Goal: Task Accomplishment & Management: Use online tool/utility

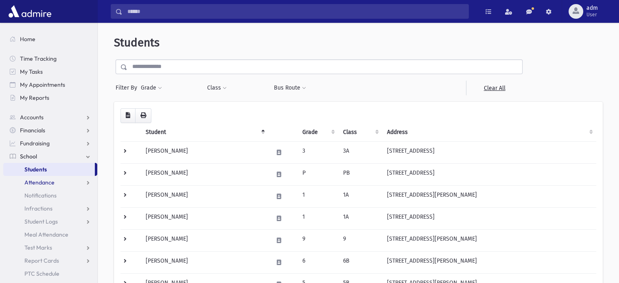
click at [46, 182] on span "Attendance" at bounding box center [39, 182] width 30 height 7
click at [41, 197] on span "Entry" at bounding box center [38, 195] width 14 height 7
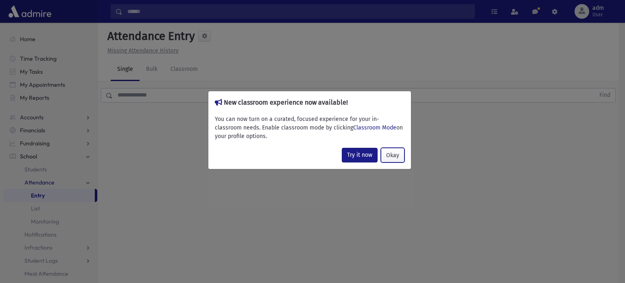
click at [391, 158] on button "Okay" at bounding box center [393, 155] width 24 height 15
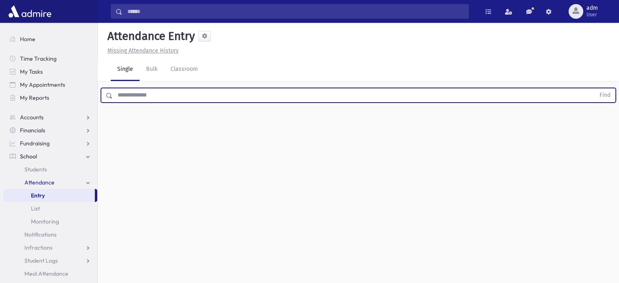
click at [146, 95] on input "text" at bounding box center [354, 95] width 482 height 15
type input "*****"
click at [595, 88] on button "Find" at bounding box center [605, 95] width 21 height 14
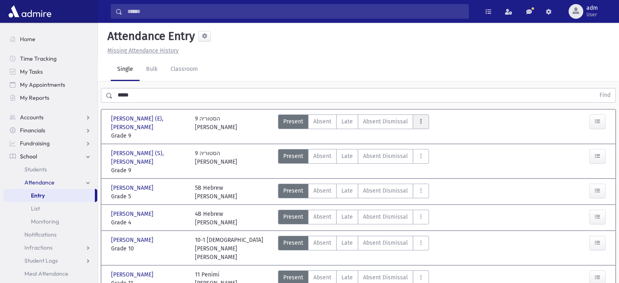
click at [418, 124] on icon "AttTypes" at bounding box center [421, 121] width 6 height 7
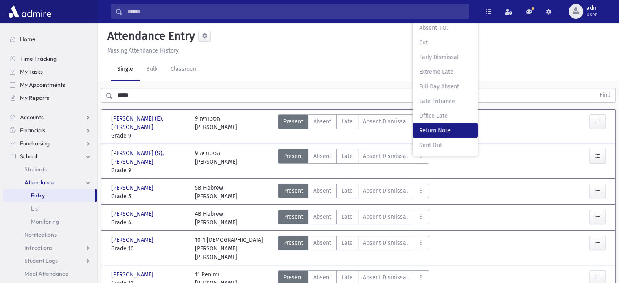
click at [425, 133] on span "Return Note" at bounding box center [445, 130] width 52 height 9
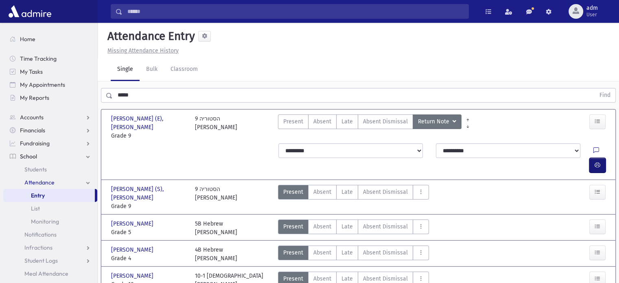
click at [602, 158] on button "button" at bounding box center [597, 165] width 16 height 15
click at [291, 117] on span "Present" at bounding box center [293, 121] width 20 height 9
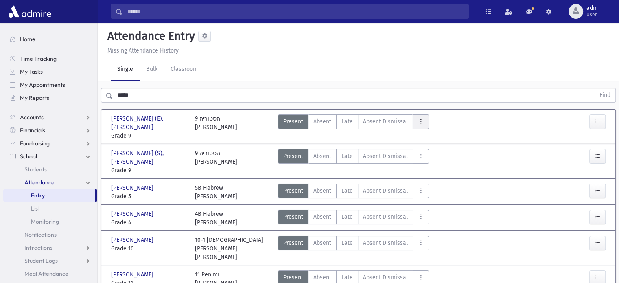
click at [425, 122] on button "AttTypes" at bounding box center [421, 121] width 16 height 15
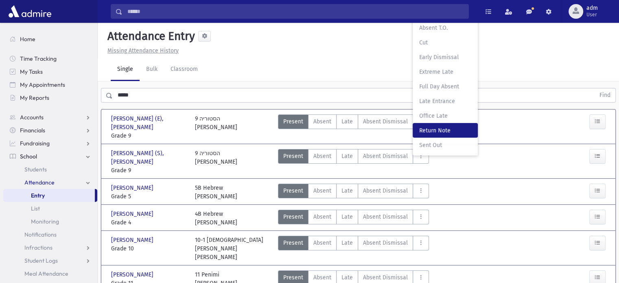
click at [435, 131] on span "Return Note" at bounding box center [445, 130] width 52 height 9
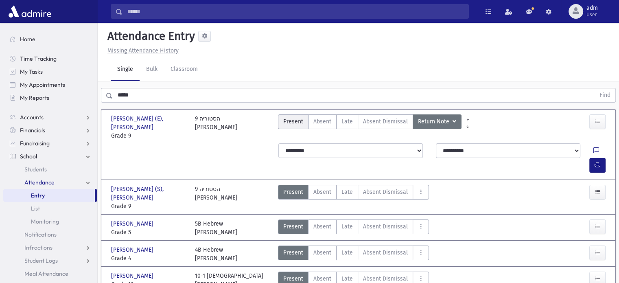
click at [293, 126] on label "Present P" at bounding box center [293, 121] width 31 height 15
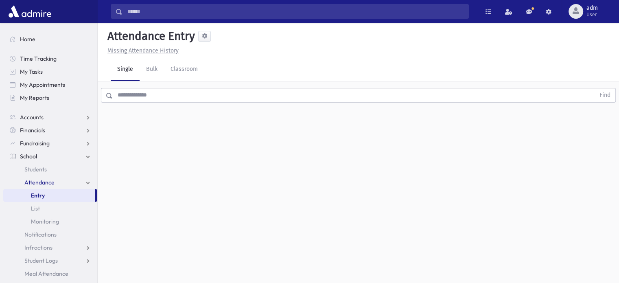
click at [176, 91] on input "text" at bounding box center [354, 95] width 482 height 15
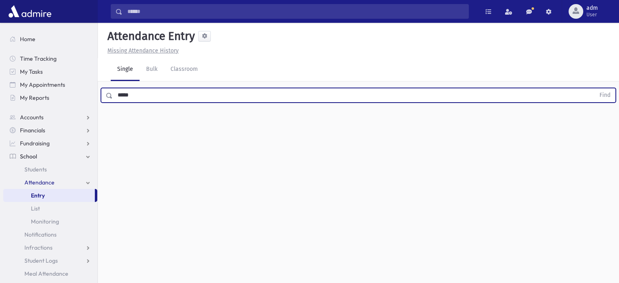
type input "*****"
click at [595, 88] on button "Find" at bounding box center [605, 95] width 21 height 14
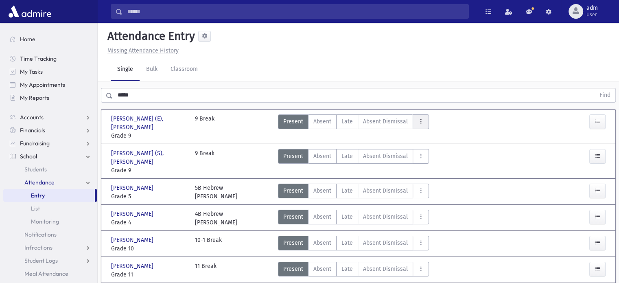
click at [414, 123] on button "AttTypes" at bounding box center [421, 121] width 16 height 15
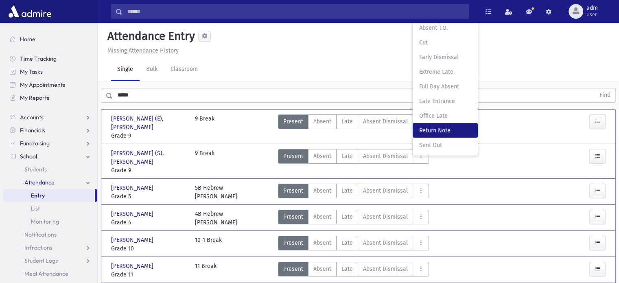
click at [419, 131] on span "Return Note" at bounding box center [445, 130] width 52 height 9
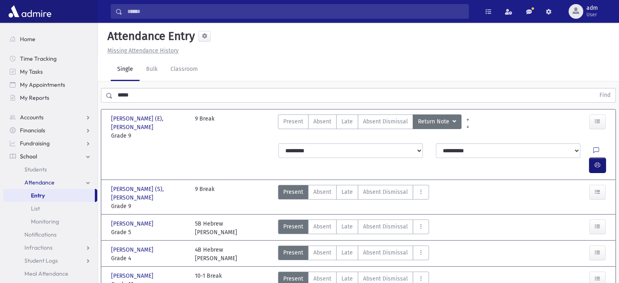
drag, startPoint x: 602, startPoint y: 141, endPoint x: 597, endPoint y: 140, distance: 4.6
click at [602, 158] on button "button" at bounding box center [597, 165] width 16 height 15
click at [596, 162] on icon "button" at bounding box center [598, 165] width 6 height 7
click at [376, 125] on Dismissal"] "Absent Dismissal AD" at bounding box center [385, 121] width 55 height 15
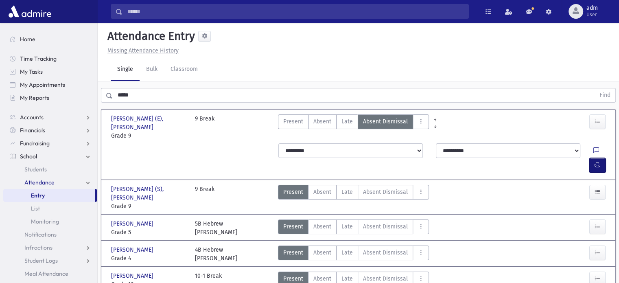
drag, startPoint x: 601, startPoint y: 142, endPoint x: 595, endPoint y: 141, distance: 5.4
click at [601, 158] on button "button" at bounding box center [597, 165] width 16 height 15
click at [598, 158] on button "button" at bounding box center [597, 165] width 16 height 15
click at [414, 120] on button "AttTypes" at bounding box center [421, 121] width 16 height 15
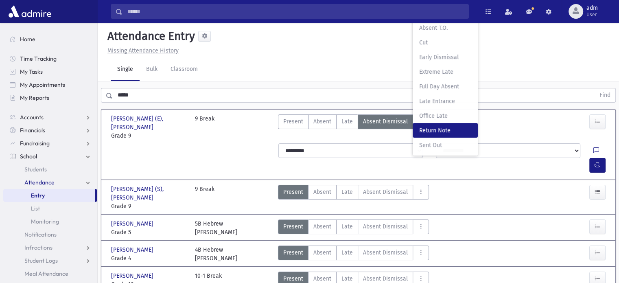
click at [422, 133] on span "Return Note" at bounding box center [445, 130] width 52 height 9
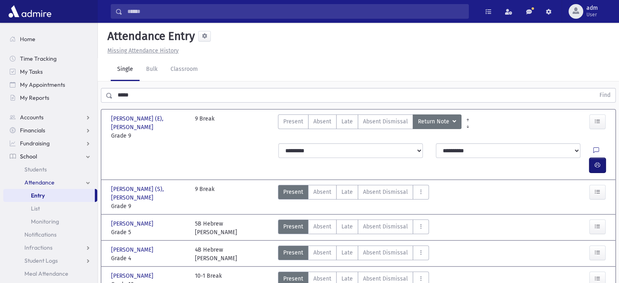
click at [601, 158] on button "button" at bounding box center [597, 165] width 16 height 15
click at [289, 121] on span "Present" at bounding box center [293, 121] width 20 height 9
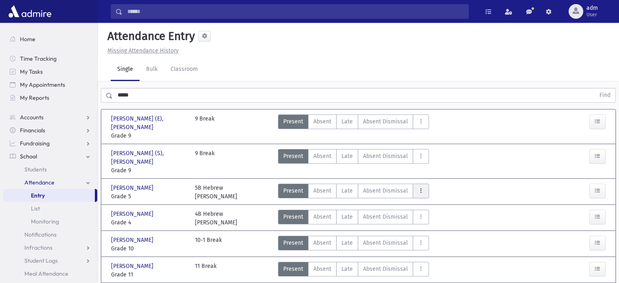
click at [418, 187] on icon "AttTypes" at bounding box center [421, 190] width 6 height 7
click at [417, 184] on button "AttTypes" at bounding box center [421, 191] width 16 height 15
click at [421, 184] on button "AttTypes" at bounding box center [421, 191] width 16 height 15
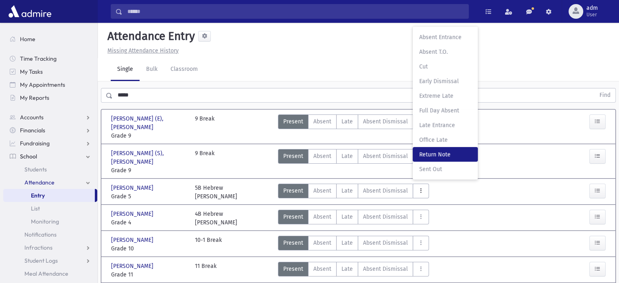
click at [428, 150] on span "Return Note" at bounding box center [445, 154] width 52 height 9
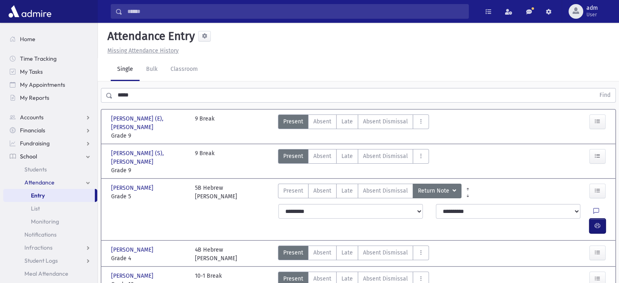
click at [599, 222] on icon "button" at bounding box center [598, 225] width 6 height 7
click at [299, 186] on span "Present" at bounding box center [293, 190] width 20 height 9
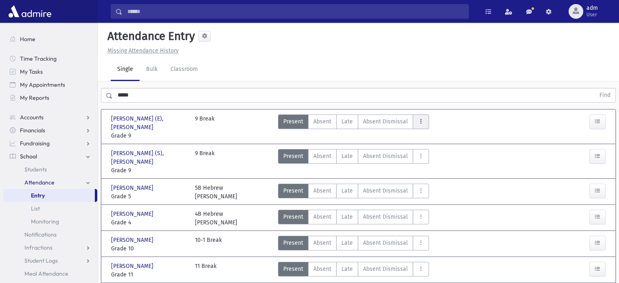
click at [413, 122] on button "AttTypes" at bounding box center [421, 121] width 16 height 15
click at [428, 126] on span "Return Note" at bounding box center [445, 130] width 52 height 9
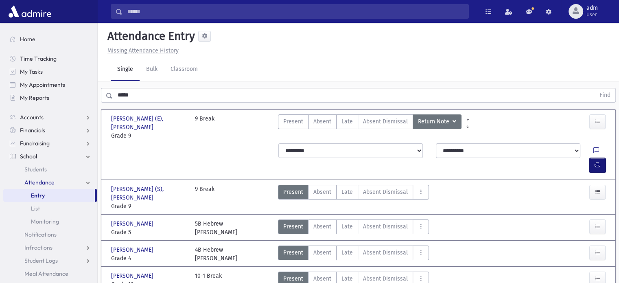
click at [603, 158] on button "button" at bounding box center [597, 165] width 16 height 15
click at [286, 120] on span "Present" at bounding box center [293, 121] width 20 height 9
